Goal: Contribute content

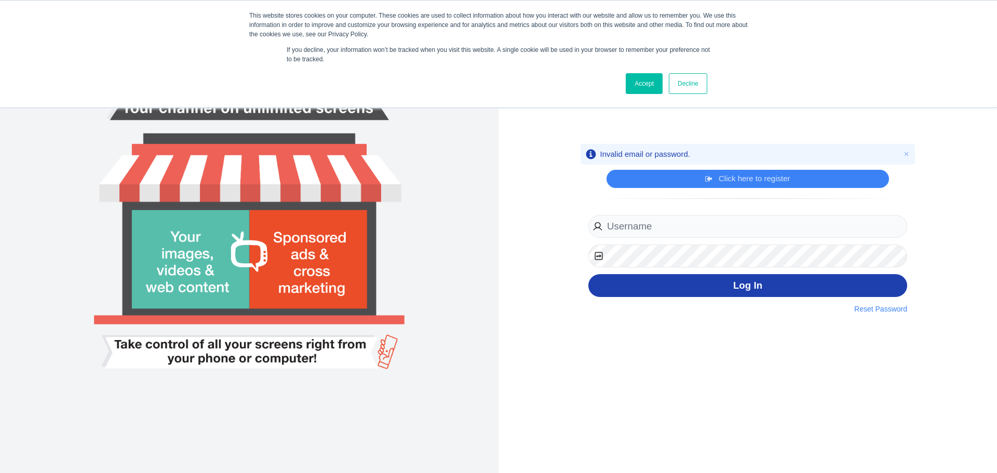
type input "Dancemcda@msn.com"
click at [713, 287] on button "Log In" at bounding box center [747, 285] width 319 height 23
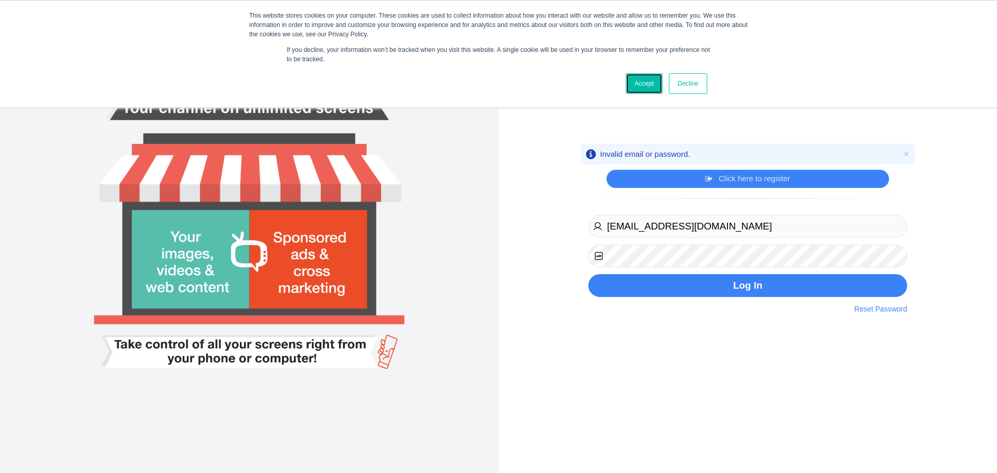
click at [652, 83] on link "Accept" at bounding box center [644, 83] width 37 height 21
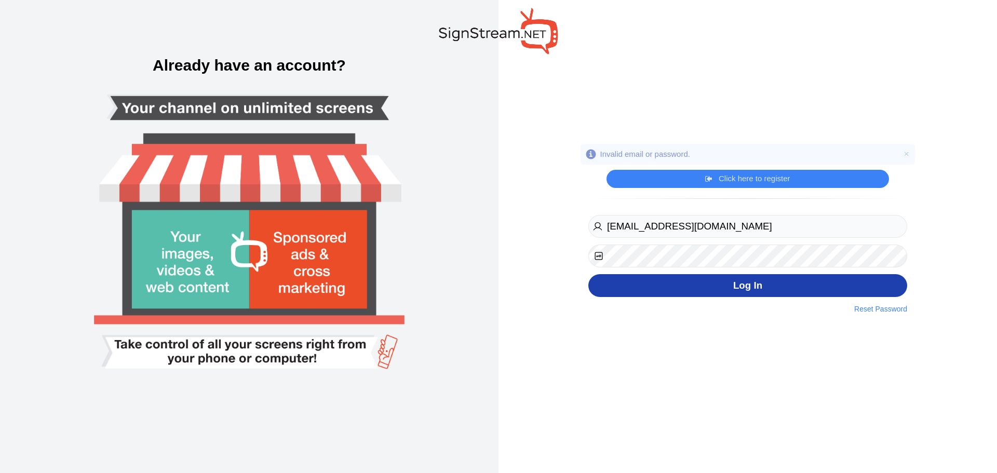
click at [757, 292] on div "Dancemcda@msn.com Register Now By clicking on the register button above, I agre…" at bounding box center [747, 263] width 334 height 102
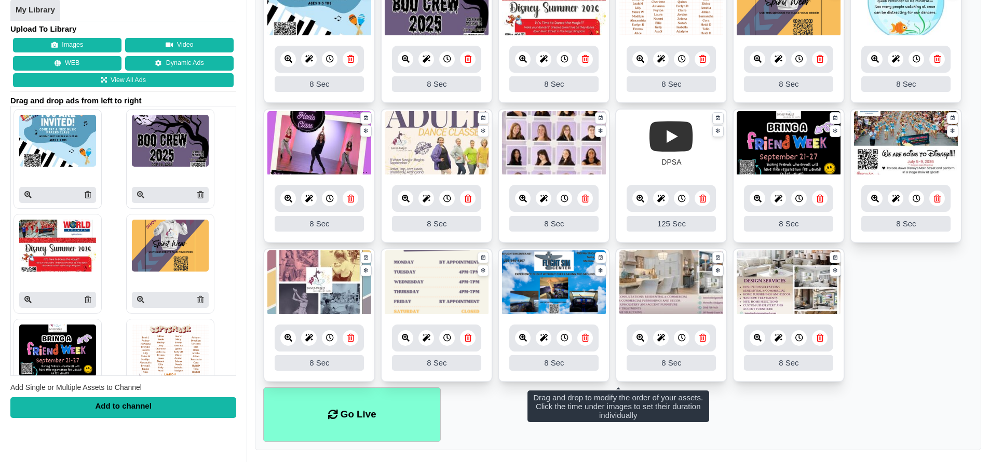
scroll to position [240, 0]
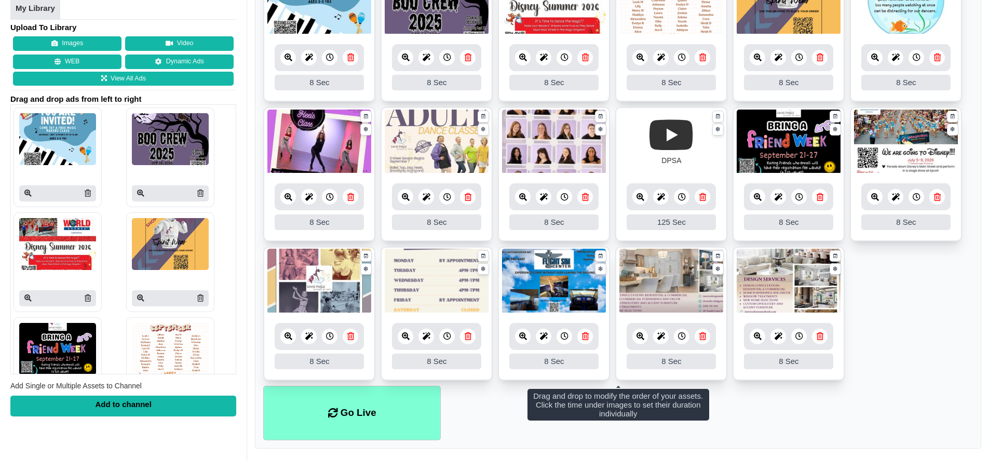
click at [881, 277] on ul "8 8 Sec Fade In Scale In Swirl In Slide In Slide Elliptic Roll In Swing In Save…" at bounding box center [618, 177] width 710 height 418
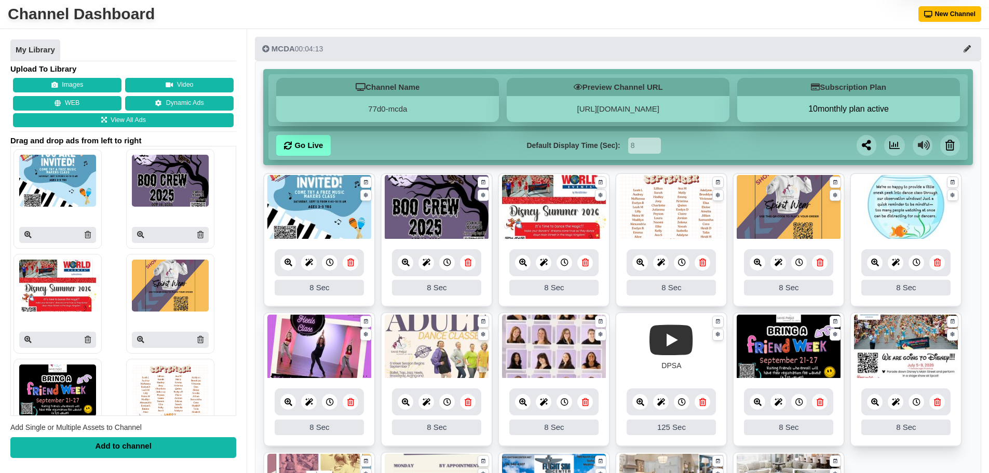
scroll to position [32, 0]
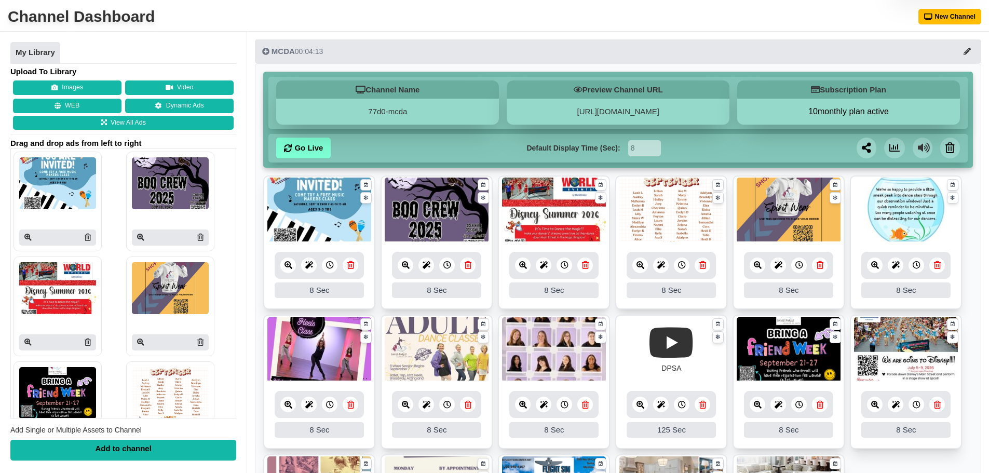
click at [171, 450] on div "Add to channel" at bounding box center [123, 450] width 226 height 21
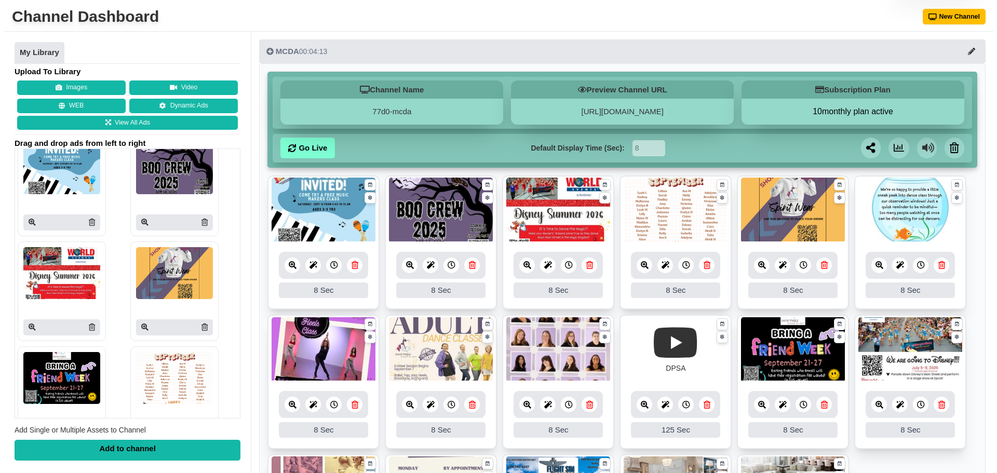
scroll to position [0, 0]
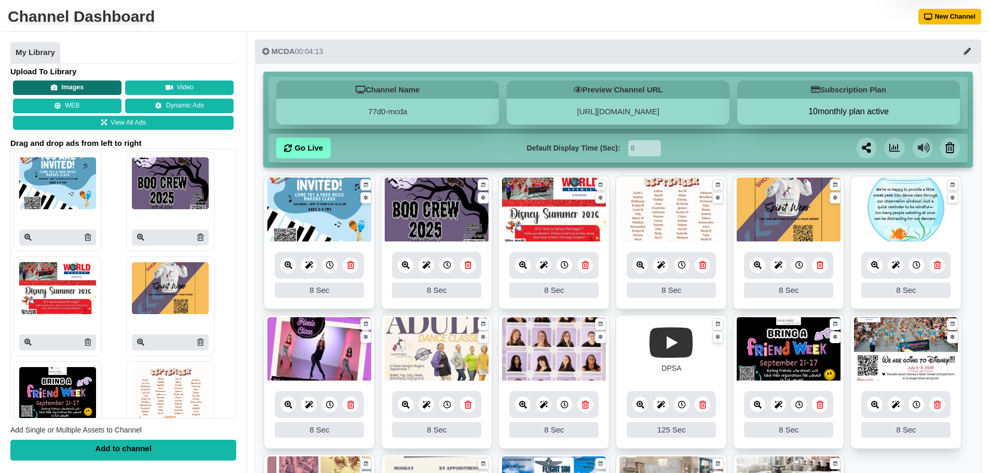
click at [73, 82] on button "Images" at bounding box center [67, 87] width 109 height 15
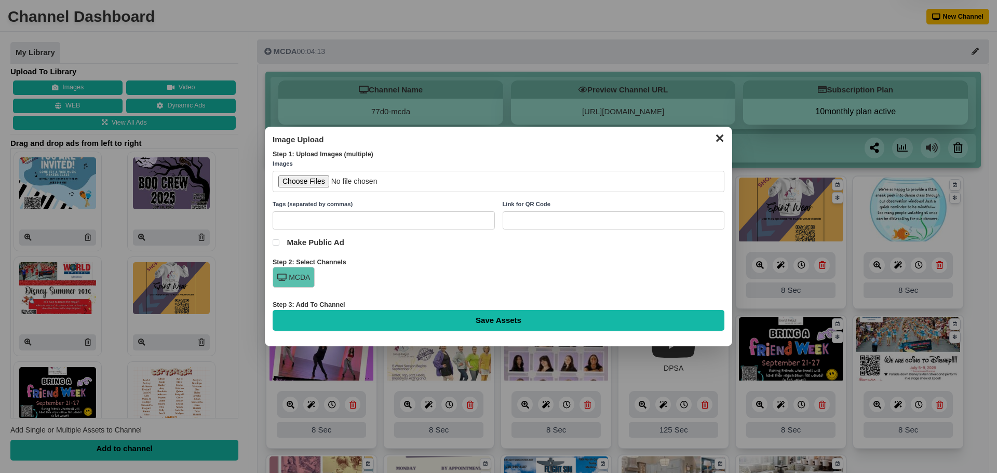
click at [312, 175] on input "file" at bounding box center [499, 181] width 452 height 21
type input "C:\fakepath\1EA86C13-67F2-4794-A9AE-69A1A5692AA0.jpg"
click at [395, 325] on input "Save Assets" at bounding box center [499, 320] width 452 height 21
type input "Saving..."
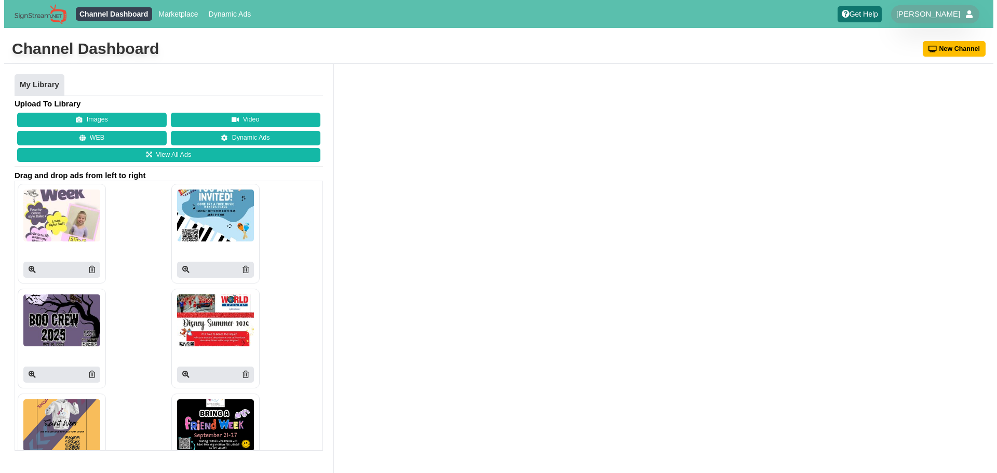
scroll to position [32, 0]
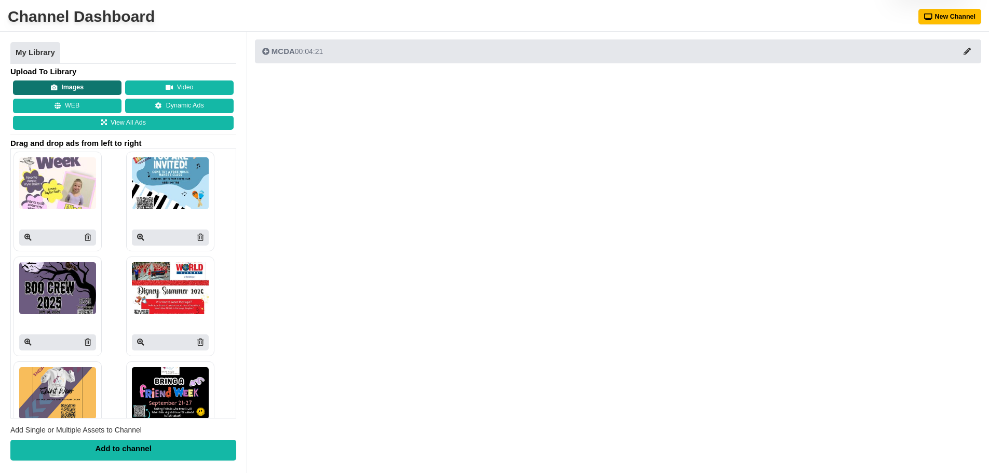
click at [99, 80] on button "Images" at bounding box center [67, 87] width 109 height 15
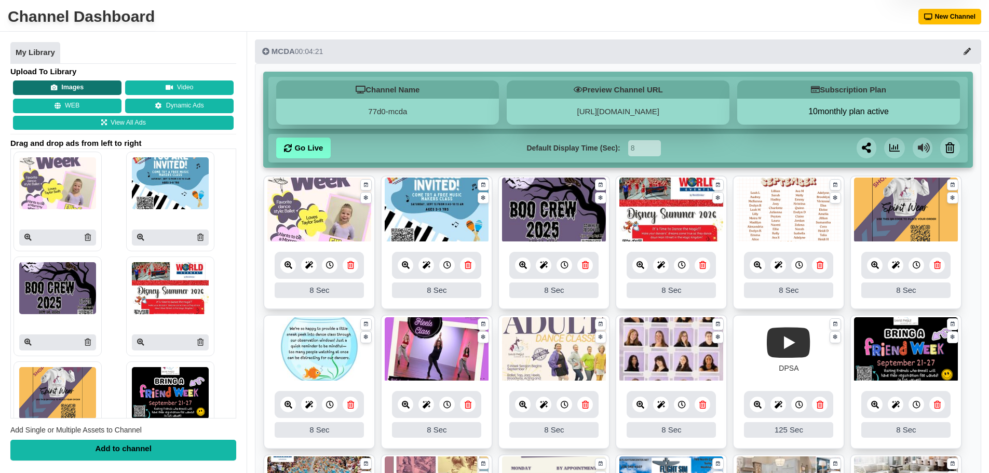
click at [29, 87] on button "Images" at bounding box center [67, 87] width 109 height 15
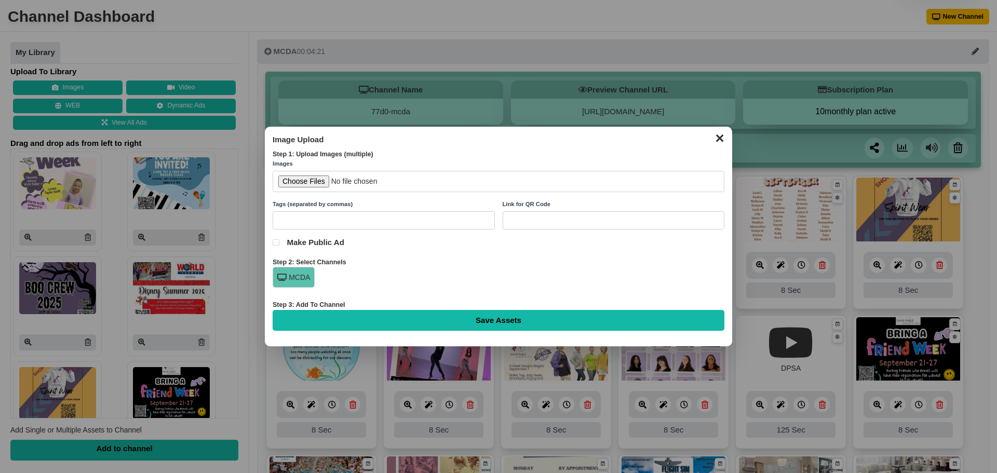
click at [310, 179] on input "file" at bounding box center [499, 181] width 452 height 21
type input "C:\fakepath\Dancer Of Week 2025-2026.jpg"
click at [469, 317] on input "Save Assets" at bounding box center [499, 320] width 452 height 21
type input "Saving..."
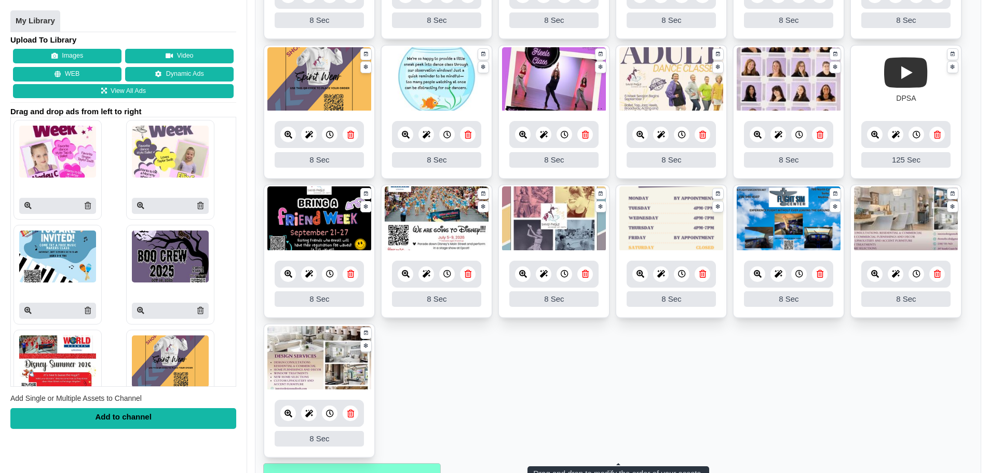
scroll to position [380, 0]
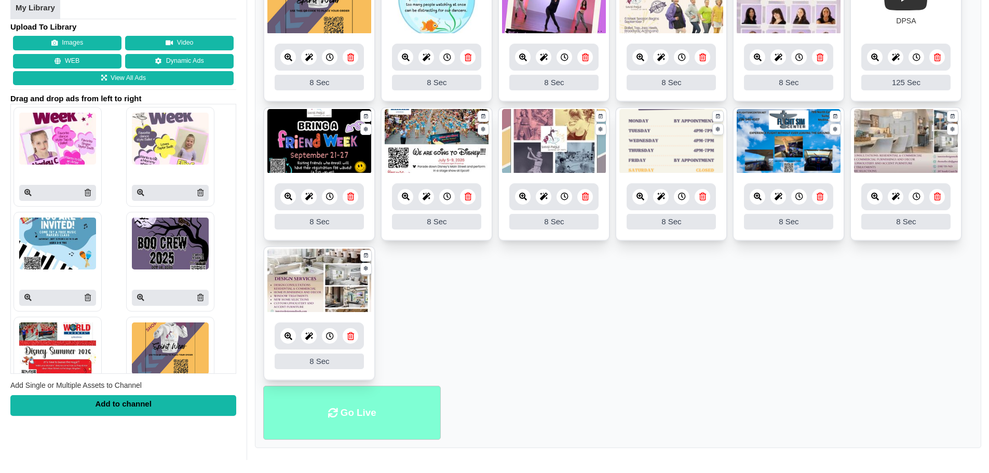
click at [352, 415] on li "Go Live" at bounding box center [352, 413] width 178 height 55
